Goal: Transaction & Acquisition: Book appointment/travel/reservation

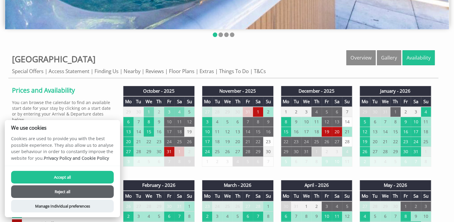
scroll to position [171, 0]
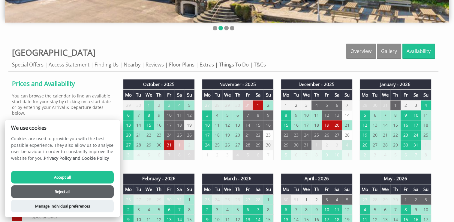
click at [71, 178] on button "Accept all" at bounding box center [62, 177] width 103 height 13
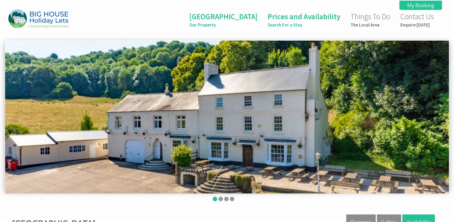
scroll to position [171, 0]
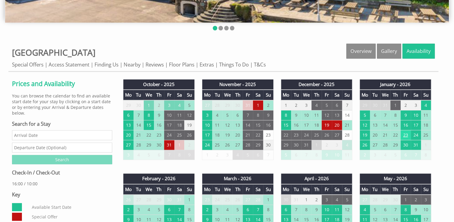
click at [406, 132] on td "23" at bounding box center [406, 135] width 10 height 10
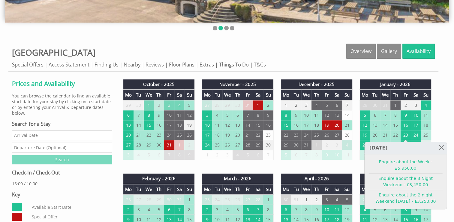
click at [424, 132] on td "25" at bounding box center [426, 135] width 10 height 10
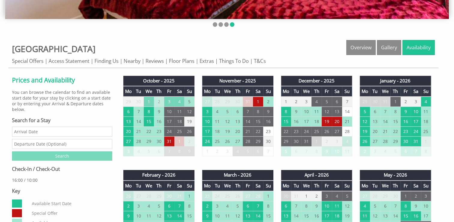
scroll to position [133, 0]
